Goal: Task Accomplishment & Management: Use online tool/utility

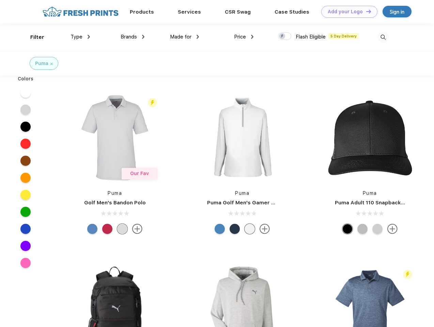
scroll to position [0, 0]
click at [347, 12] on link "Add your Logo Design Tool" at bounding box center [349, 12] width 56 height 12
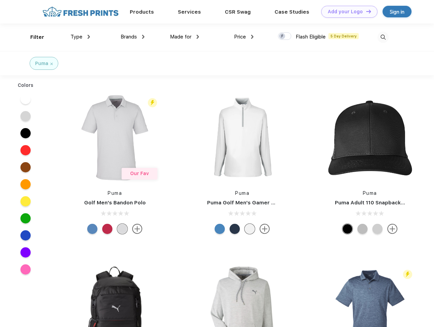
click at [0, 0] on div "Design Tool" at bounding box center [0, 0] width 0 height 0
click at [365, 11] on link "Add your Logo Design Tool" at bounding box center [349, 12] width 56 height 12
click at [33, 37] on div "Filter" at bounding box center [37, 37] width 14 height 8
click at [80, 37] on span "Type" at bounding box center [77, 37] width 12 height 6
click at [133, 37] on span "Brands" at bounding box center [129, 37] width 16 height 6
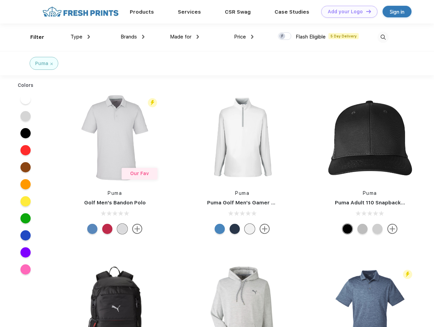
click at [185, 37] on span "Made for" at bounding box center [180, 37] width 21 height 6
click at [244, 37] on span "Price" at bounding box center [240, 37] width 12 height 6
click at [285, 36] on div at bounding box center [284, 35] width 13 height 7
click at [282, 36] on input "checkbox" at bounding box center [280, 34] width 4 height 4
click at [383, 37] on img at bounding box center [382, 37] width 11 height 11
